Goal: Information Seeking & Learning: Learn about a topic

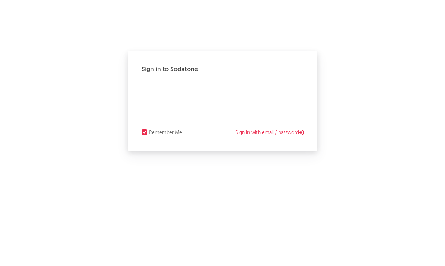
select select "recorded_music"
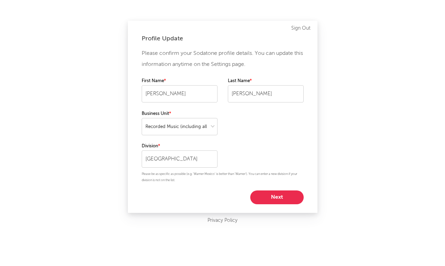
click at [284, 199] on button "Next" at bounding box center [276, 197] width 53 height 14
select select "director_vp"
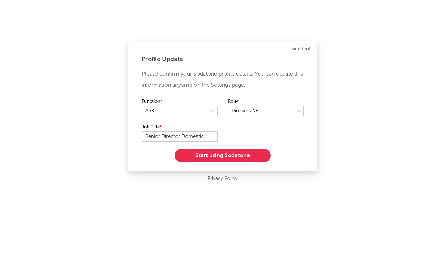
click at [237, 158] on button "Start using Sodatone" at bounding box center [223, 156] width 96 height 14
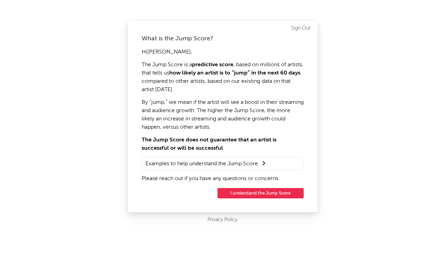
click at [254, 190] on button "I understand the Jump Score" at bounding box center [261, 193] width 86 height 10
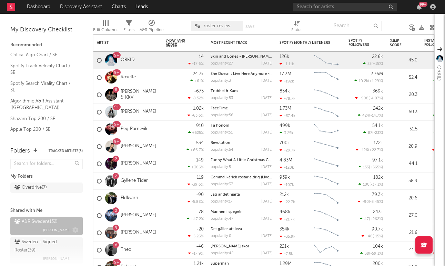
click at [59, 226] on span "Mathias de Jounge" at bounding box center [57, 230] width 28 height 8
click at [348, 25] on input "text" at bounding box center [356, 26] width 52 height 10
click at [333, 9] on input "text" at bounding box center [344, 7] width 103 height 9
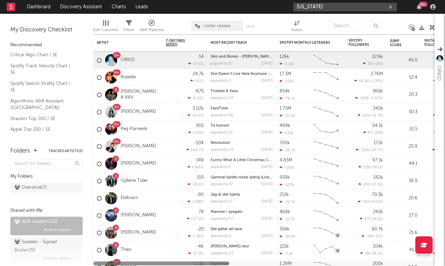
type input "montana"
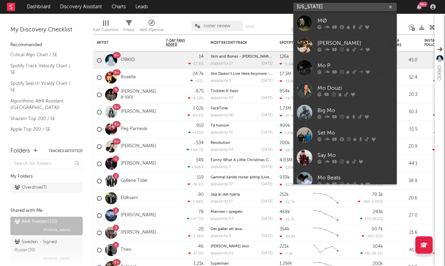
click at [320, 4] on input "montana" at bounding box center [344, 7] width 103 height 9
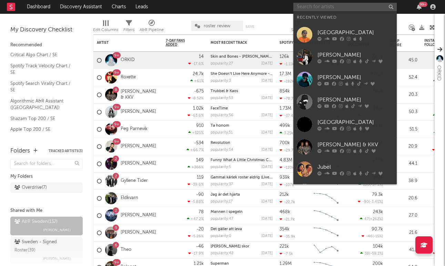
paste input "https://open.spotify.com/artist/2RmwY9PuyhQF6SrNAZJwQG?si=nOj2_HbCSbetMTinX1jJvA"
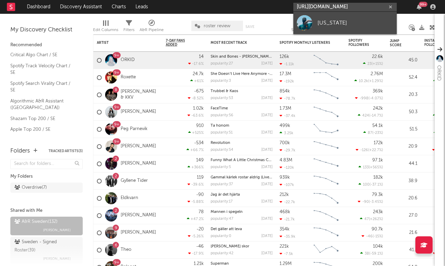
type input "https://open.spotify.com/artist/2RmwY9PuyhQF6SrNAZJwQG?si=nOj2_HbCSbetMTinX1jJvA"
click at [324, 21] on div "Montana" at bounding box center [355, 23] width 76 height 8
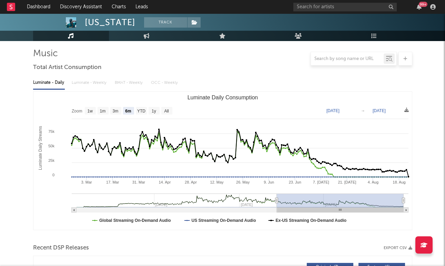
scroll to position [46, 0]
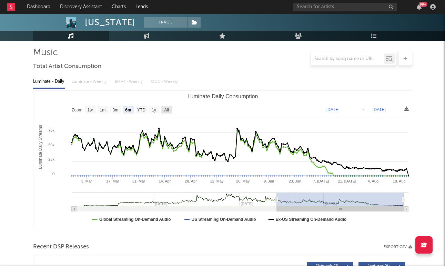
click at [166, 111] on text "All" at bounding box center [166, 110] width 4 height 5
select select "All"
type input "2024-05-13"
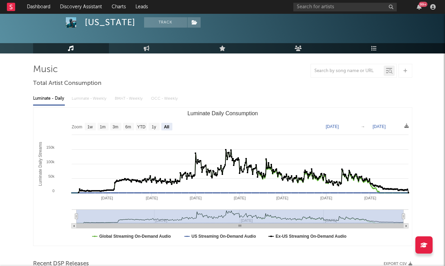
scroll to position [31, 0]
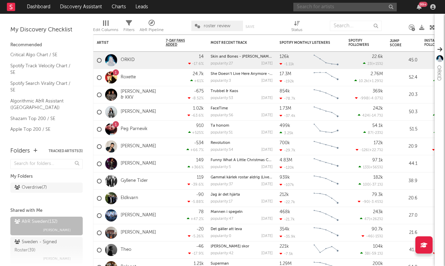
click at [314, 7] on input "text" at bounding box center [344, 7] width 103 height 9
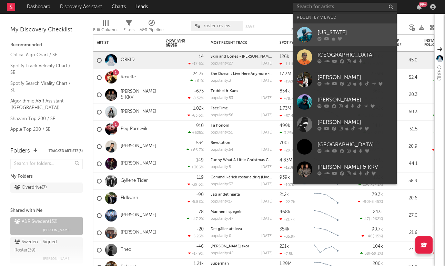
click at [324, 31] on div "Montana" at bounding box center [355, 32] width 76 height 8
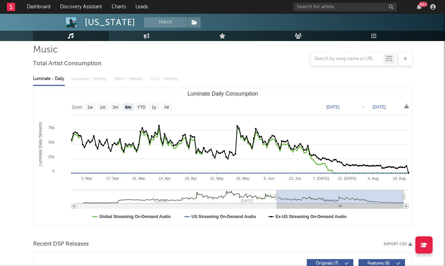
scroll to position [50, 0]
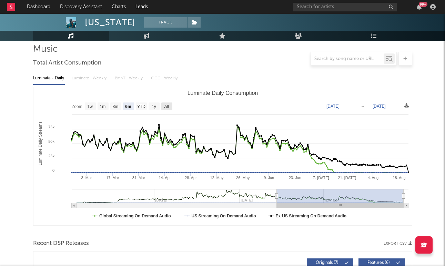
click at [167, 106] on text "All" at bounding box center [166, 106] width 4 height 5
select select "All"
type input "2024-05-13"
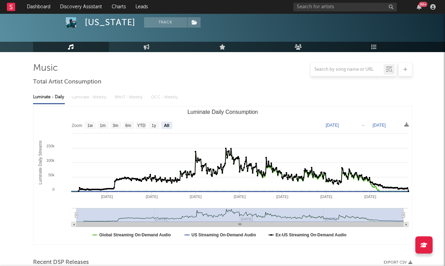
scroll to position [0, 0]
